Goal: Information Seeking & Learning: Find specific fact

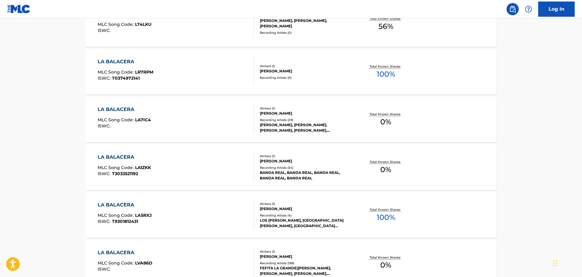
scroll to position [426, 0]
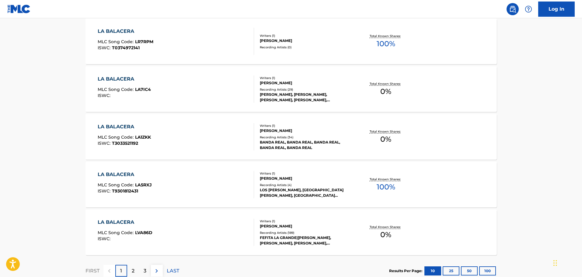
click at [314, 222] on div "Writers ( 1 )" at bounding box center [306, 221] width 92 height 5
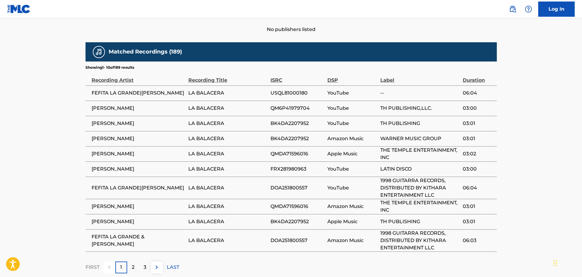
scroll to position [304, 0]
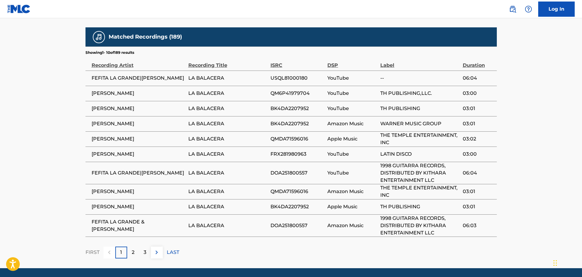
click at [156, 253] on img at bounding box center [156, 252] width 7 height 7
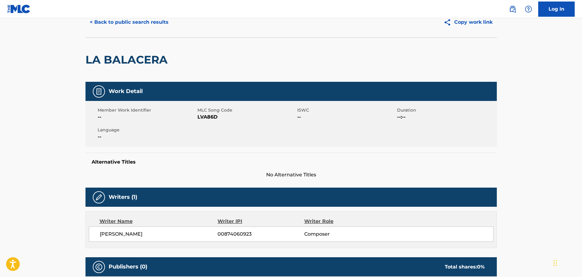
scroll to position [0, 0]
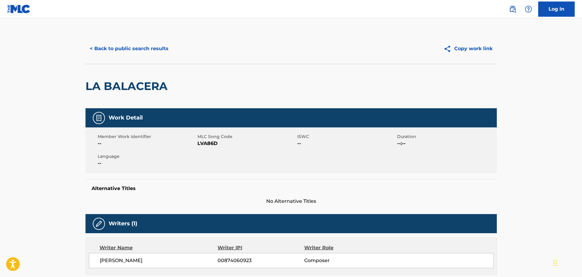
click at [134, 48] on button "< Back to public search results" at bounding box center [128, 48] width 87 height 15
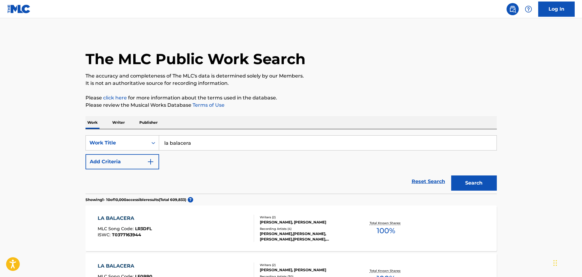
drag, startPoint x: 192, startPoint y: 141, endPoint x: 135, endPoint y: 130, distance: 57.6
click at [136, 130] on div "SearchWithCriteriad481c231-18bd-462a-b8c1-930bfe57d119 Work Title la balacera A…" at bounding box center [290, 161] width 411 height 65
type input "le sale un dulcito"
click at [451, 176] on button "Search" at bounding box center [474, 183] width 46 height 15
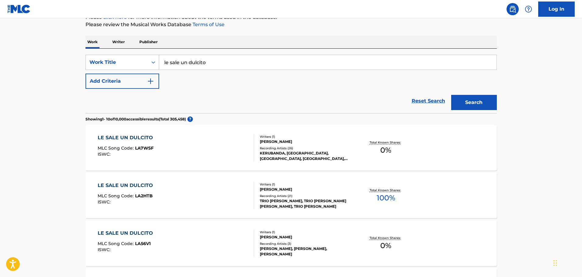
scroll to position [91, 0]
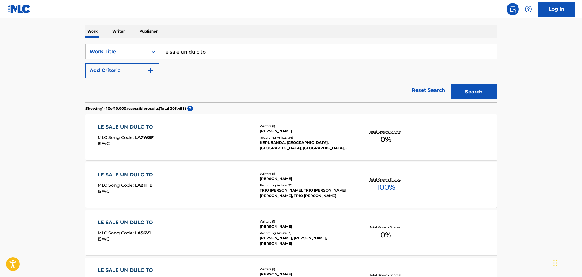
click at [198, 228] on div "LE SALE UN DULCITO MLC Song Code : LA56V1 ISWC :" at bounding box center [176, 232] width 156 height 27
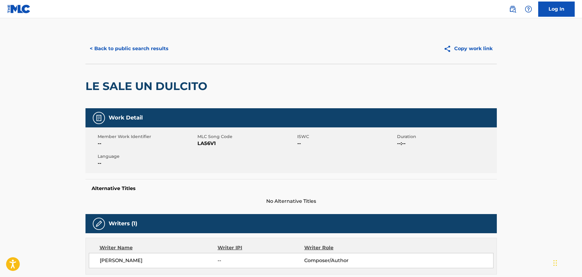
click at [129, 46] on button "< Back to public search results" at bounding box center [128, 48] width 87 height 15
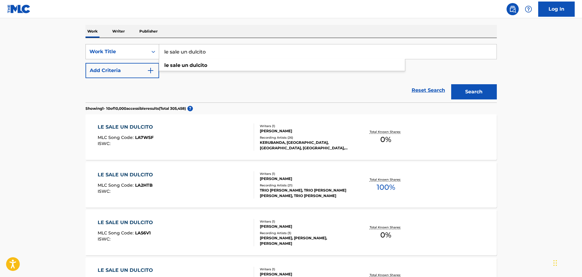
drag, startPoint x: 214, startPoint y: 55, endPoint x: 150, endPoint y: 55, distance: 64.5
click at [150, 55] on div "SearchWithCriteriad481c231-18bd-462a-b8c1-930bfe57d119 Work Title le sale un du…" at bounding box center [290, 51] width 411 height 15
paste input "a moderna agarradera"
type input "la moderna agarradera"
click at [464, 89] on button "Search" at bounding box center [474, 91] width 46 height 15
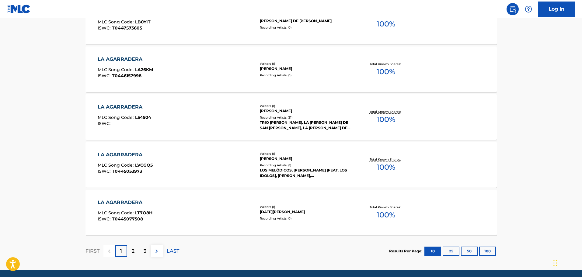
scroll to position [456, 0]
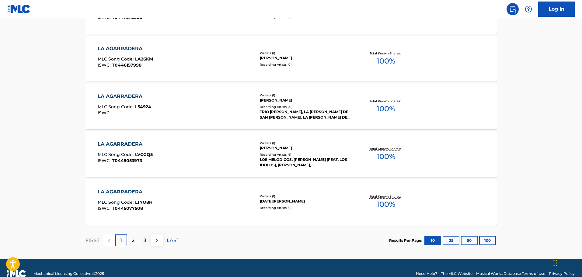
click at [130, 241] on div "2" at bounding box center [133, 241] width 12 height 12
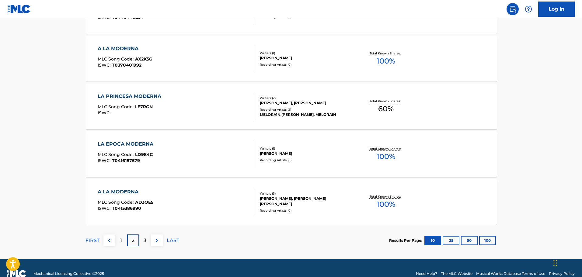
click at [145, 245] on div "3" at bounding box center [145, 241] width 12 height 12
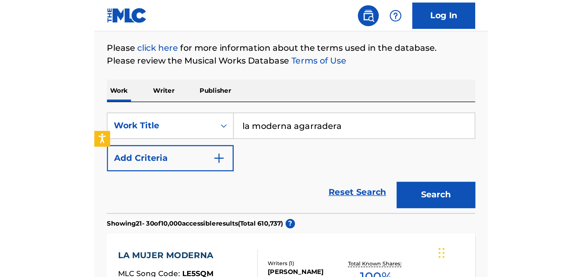
scroll to position [0, 0]
